Goal: Information Seeking & Learning: Learn about a topic

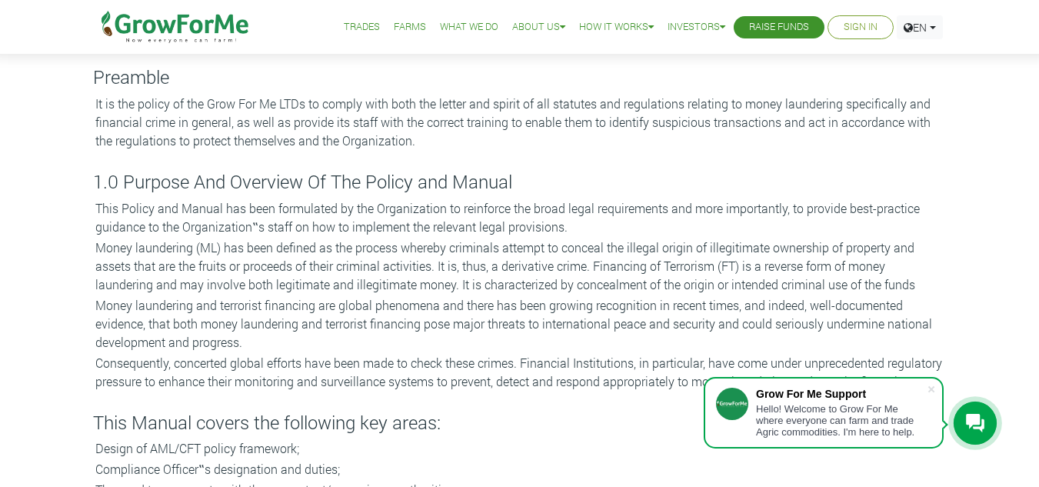
scroll to position [325, 0]
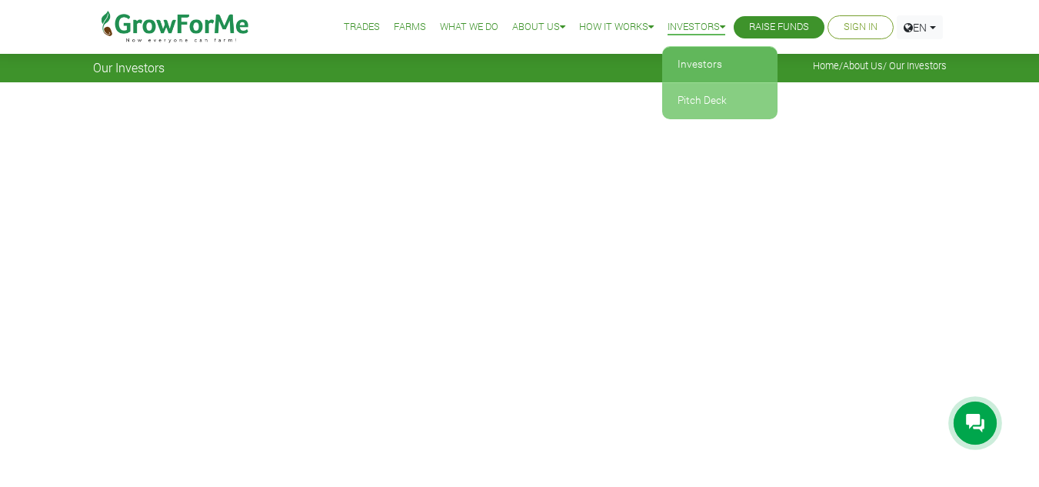
click at [695, 96] on link "Pitch Deck" at bounding box center [719, 100] width 115 height 35
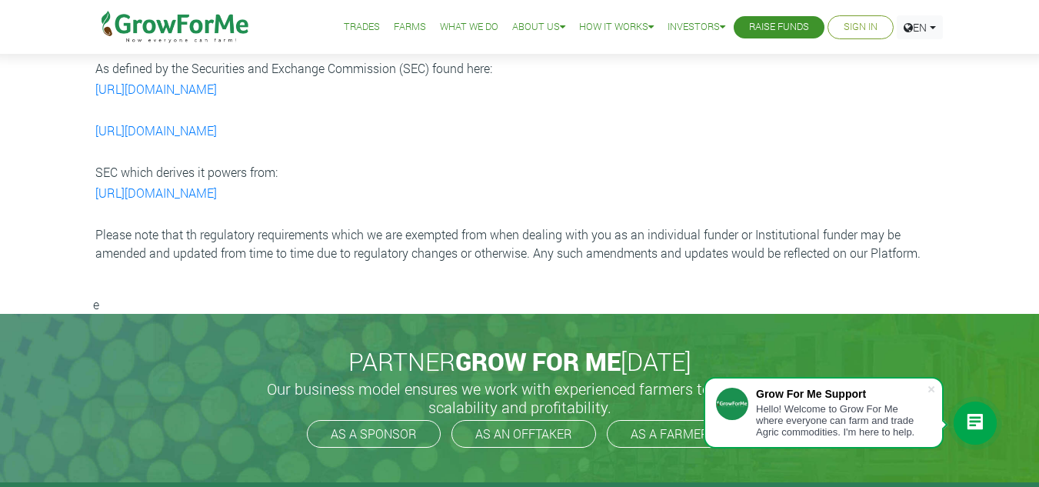
scroll to position [4377, 0]
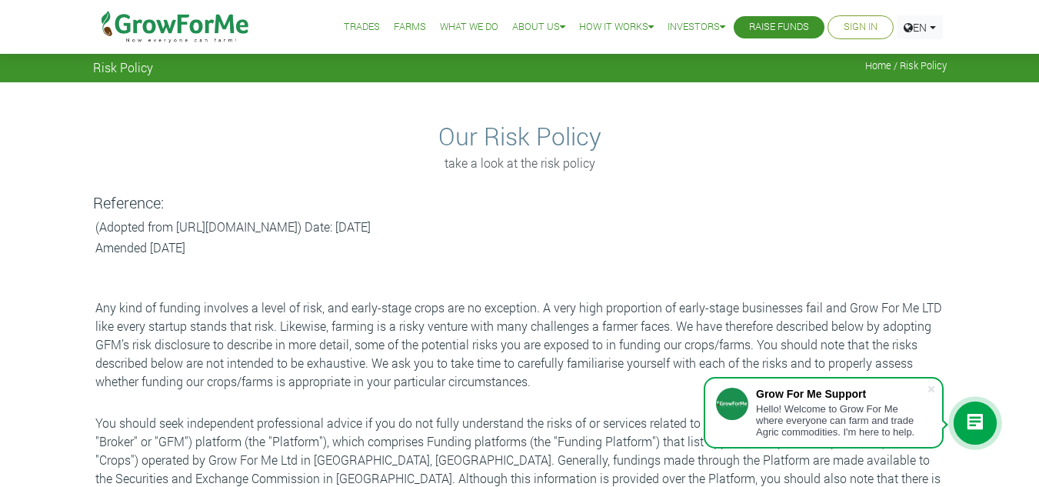
drag, startPoint x: 442, startPoint y: 225, endPoint x: 177, endPoint y: 225, distance: 265.2
click at [177, 225] on p "(Adopted from [URL][DOMAIN_NAME]) Date: [DATE]" at bounding box center [519, 227] width 849 height 18
copy p "[URL][DOMAIN_NAME]"
drag, startPoint x: 450, startPoint y: 246, endPoint x: 441, endPoint y: 227, distance: 21.0
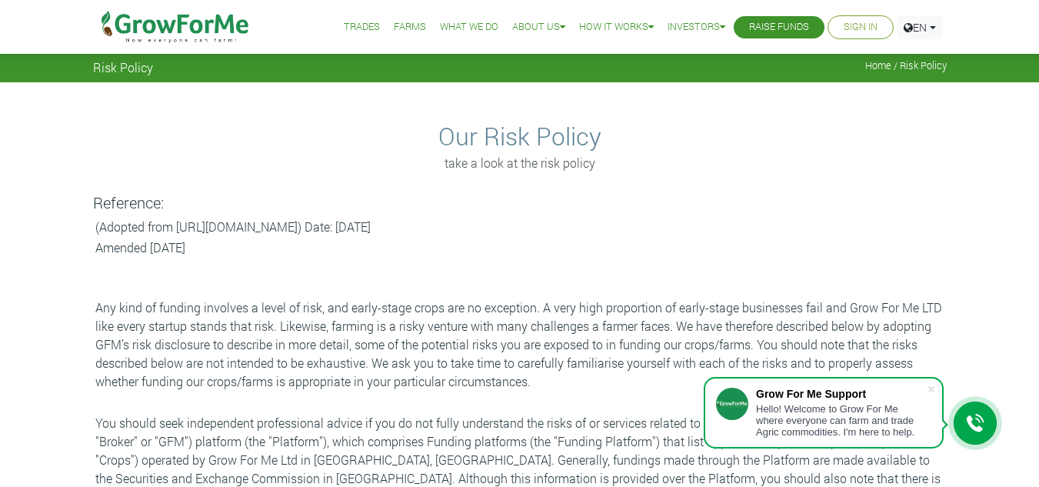
click at [441, 227] on p "(Adopted from [URL][DOMAIN_NAME]) Date: [DATE]" at bounding box center [519, 227] width 849 height 18
drag, startPoint x: 445, startPoint y: 227, endPoint x: 178, endPoint y: 224, distance: 267.5
click at [178, 224] on p "(Adopted from [URL][DOMAIN_NAME]) Date: [DATE]" at bounding box center [519, 227] width 849 height 18
copy p "[URL][DOMAIN_NAME]"
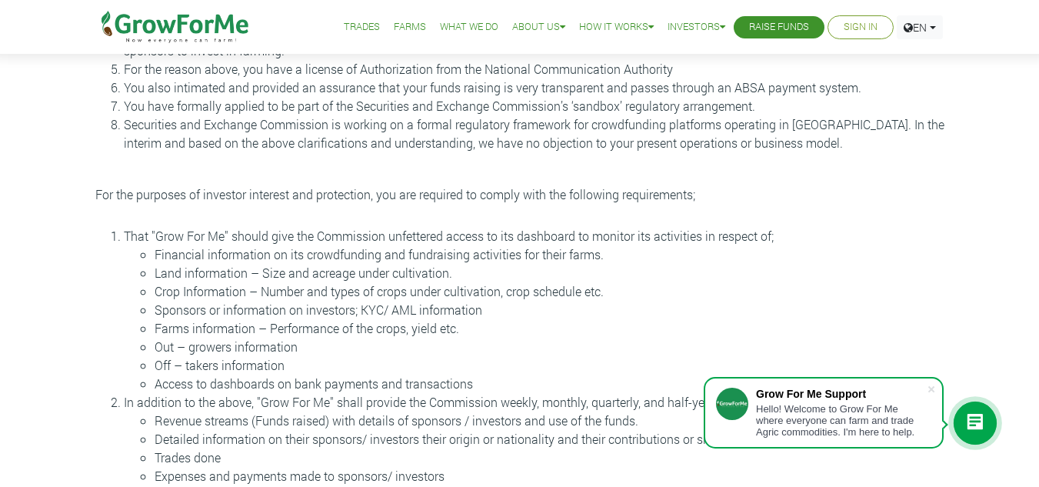
scroll to position [518, 0]
